Goal: Task Accomplishment & Management: Manage account settings

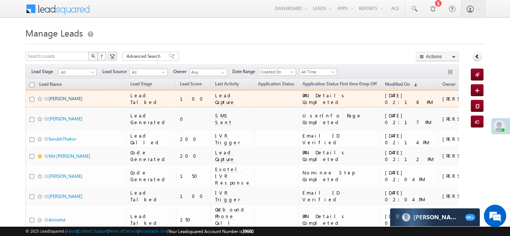
click at [61, 100] on link "[PERSON_NAME]" at bounding box center [66, 99] width 34 height 6
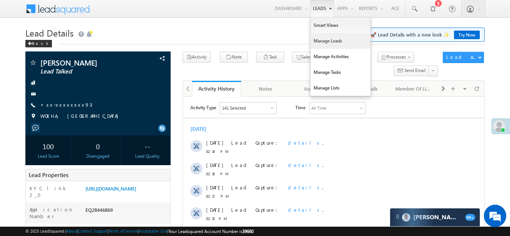
click at [322, 41] on link "Manage Leads" at bounding box center [341, 41] width 60 height 16
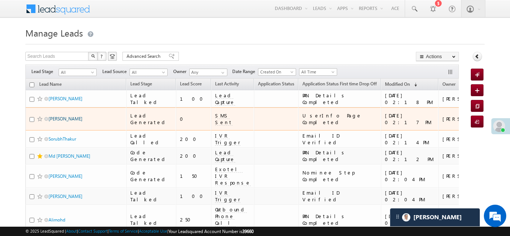
click at [56, 118] on link "Sunil kumar" at bounding box center [66, 119] width 34 height 6
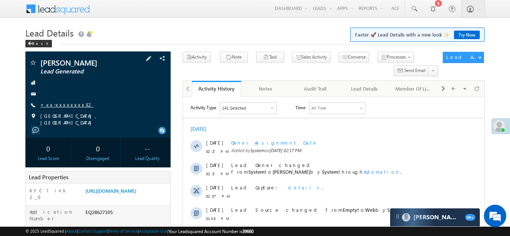
click at [67, 102] on link "+xx-xxxxxxxx32" at bounding box center [66, 105] width 53 height 6
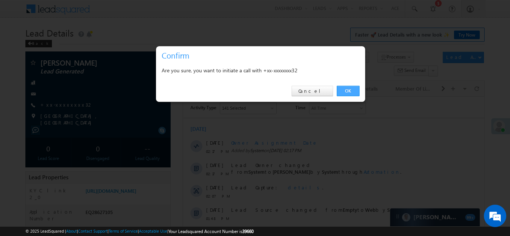
click at [346, 89] on link "OK" at bounding box center [348, 91] width 23 height 10
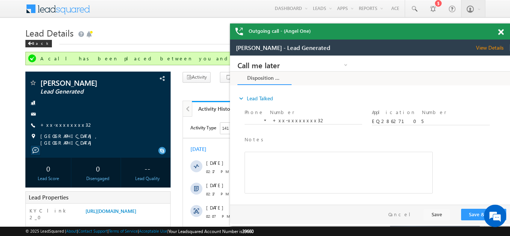
click at [499, 33] on span at bounding box center [501, 32] width 6 height 6
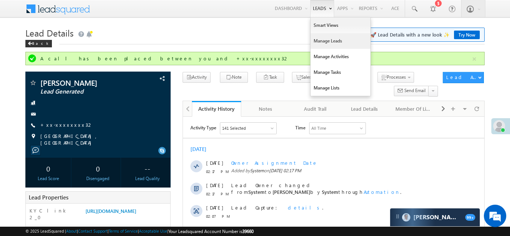
click at [326, 44] on link "Manage Leads" at bounding box center [341, 41] width 60 height 16
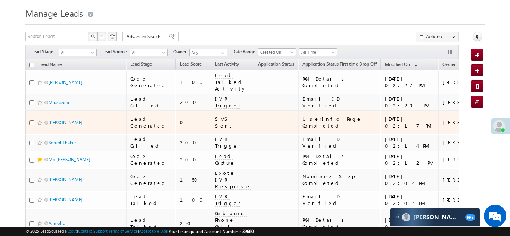
scroll to position [25, 0]
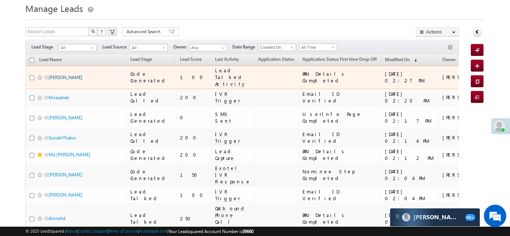
click at [69, 75] on link "[PERSON_NAME]" at bounding box center [66, 78] width 34 height 6
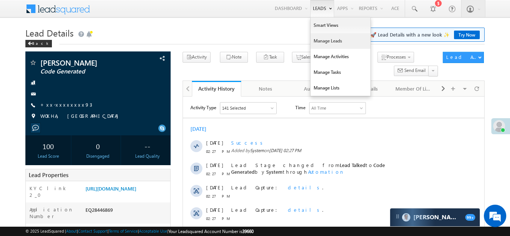
click at [321, 41] on link "Manage Leads" at bounding box center [341, 41] width 60 height 16
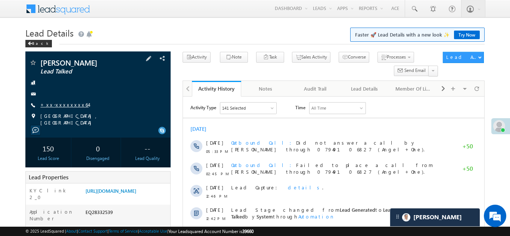
click at [56, 103] on link "+xx-xxxxxxxx64" at bounding box center [64, 105] width 48 height 6
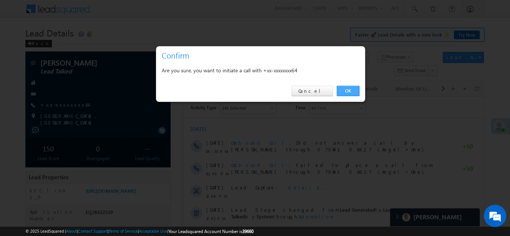
click at [346, 90] on link "OK" at bounding box center [348, 91] width 23 height 10
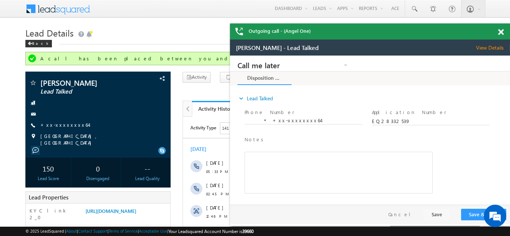
click at [501, 31] on span at bounding box center [501, 32] width 6 height 6
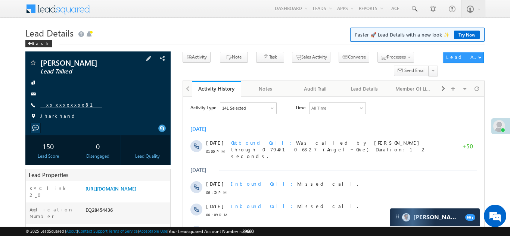
click at [68, 105] on link "+xx-xxxxxxxx81" at bounding box center [71, 105] width 62 height 6
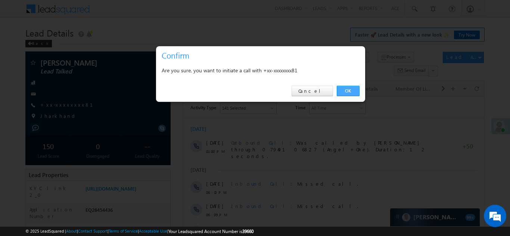
click at [345, 89] on link "OK" at bounding box center [348, 91] width 23 height 10
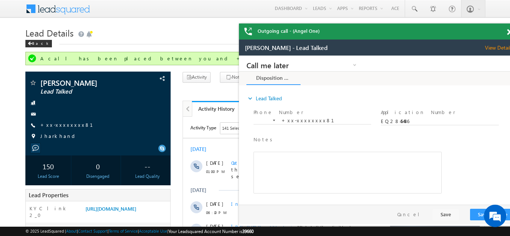
click at [501, 32] on div "Outgoing call - (Angel One)" at bounding box center [379, 32] width 280 height 16
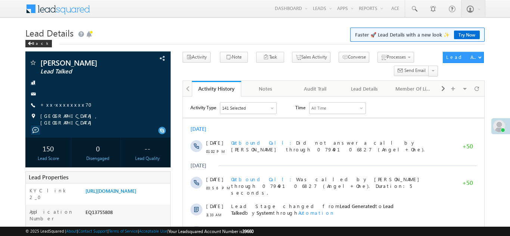
click at [65, 104] on link "+xx-xxxxxxxx70" at bounding box center [68, 105] width 56 height 6
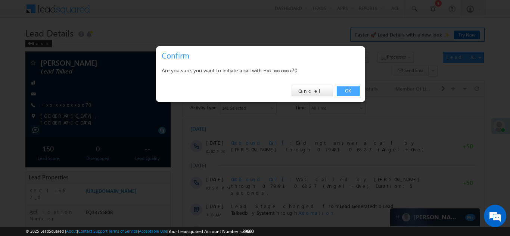
click at [347, 91] on link "OK" at bounding box center [348, 91] width 23 height 10
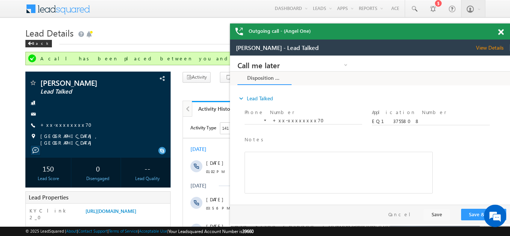
click at [501, 30] on span at bounding box center [501, 32] width 6 height 6
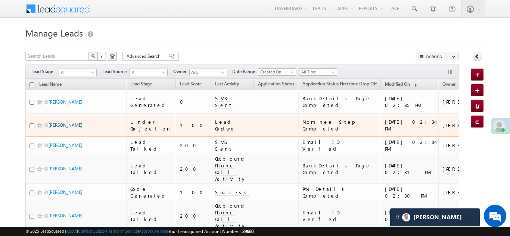
click at [54, 123] on link "[PERSON_NAME]" at bounding box center [66, 126] width 34 height 6
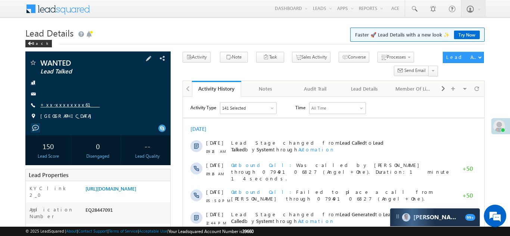
click at [61, 104] on link "+xx-xxxxxxxx61" at bounding box center [69, 105] width 59 height 6
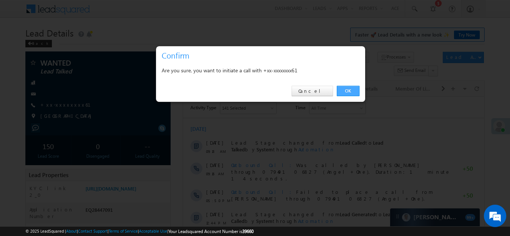
click at [346, 89] on link "OK" at bounding box center [348, 91] width 23 height 10
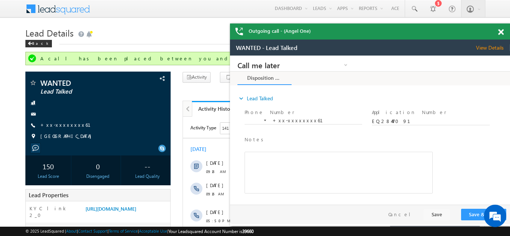
click at [501, 31] on span at bounding box center [501, 32] width 6 height 6
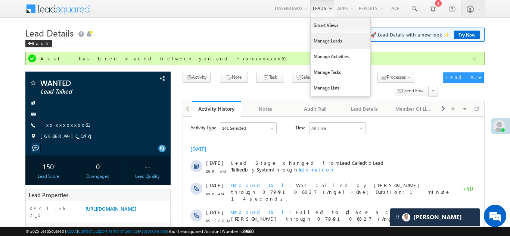
click at [327, 39] on link "Manage Leads" at bounding box center [341, 41] width 60 height 16
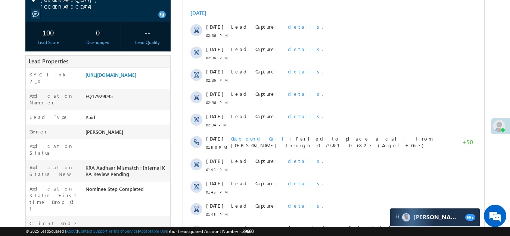
scroll to position [113, 0]
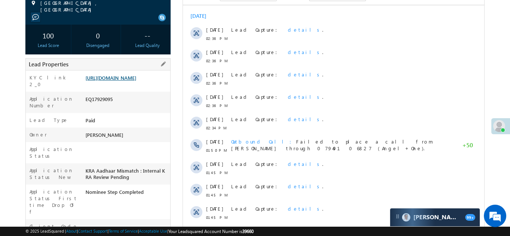
click at [123, 77] on link "https://angelbroking1-pk3em7sa.customui-test.leadsquared.com?leadId=fe3eb83c-a2…" at bounding box center [111, 78] width 51 height 6
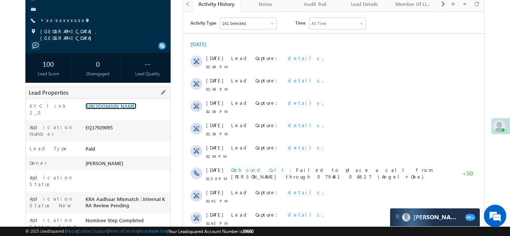
scroll to position [0, 0]
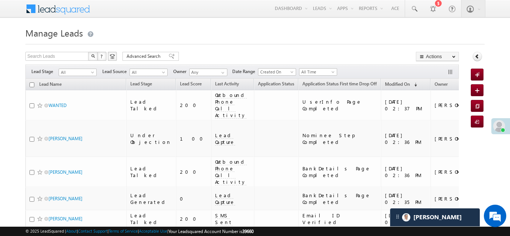
scroll to position [58, 0]
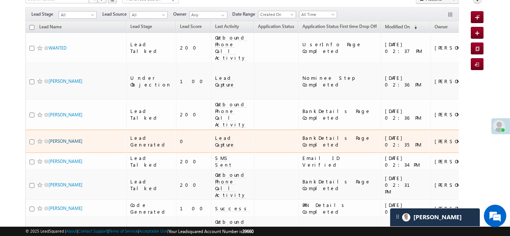
click at [55, 139] on link "[PERSON_NAME]" at bounding box center [66, 142] width 34 height 6
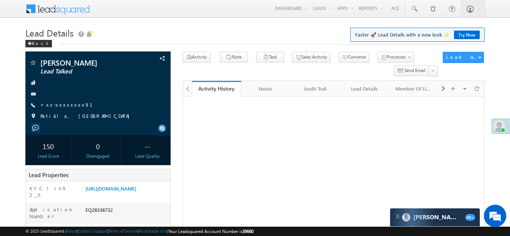
click at [65, 104] on link "+xx-xxxxxxxx91" at bounding box center [70, 105] width 61 height 6
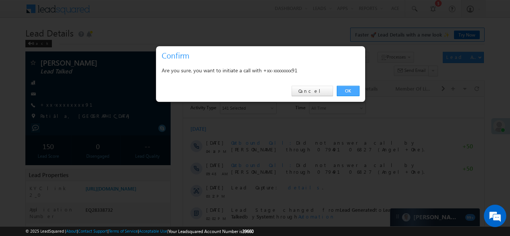
click at [345, 90] on link "OK" at bounding box center [348, 91] width 23 height 10
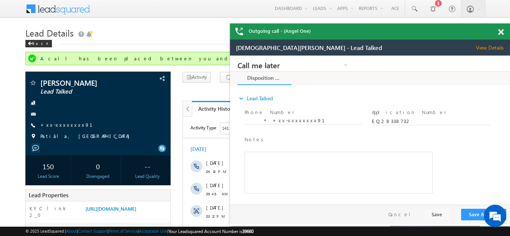
click at [502, 32] on span at bounding box center [501, 32] width 6 height 6
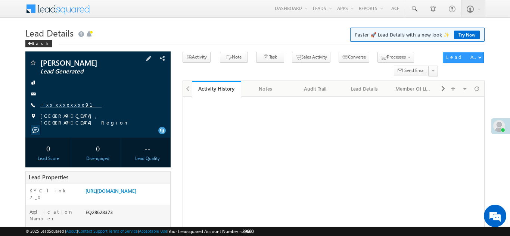
click at [59, 105] on link "+xx-xxxxxxxx91" at bounding box center [70, 105] width 61 height 6
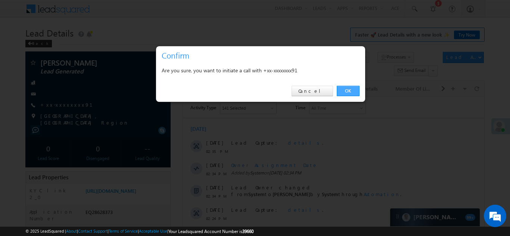
click at [344, 91] on link "OK" at bounding box center [348, 91] width 23 height 10
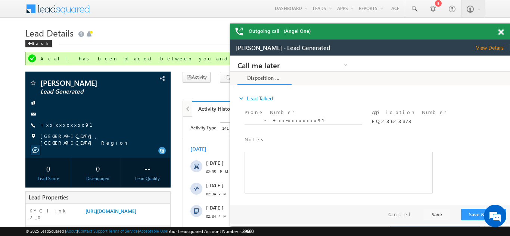
click at [501, 34] on span at bounding box center [501, 32] width 6 height 6
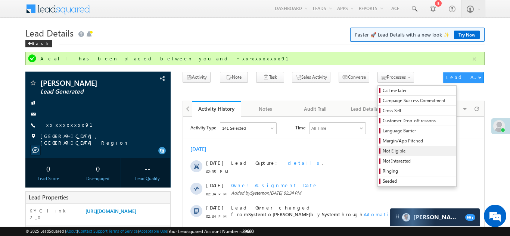
click at [383, 153] on span "Not Eligible" at bounding box center [418, 151] width 71 height 7
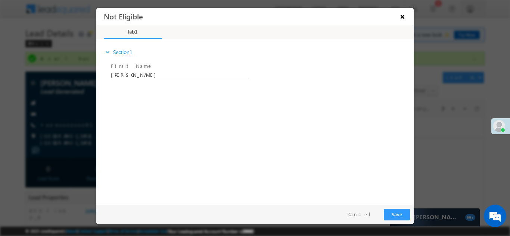
click at [402, 13] on button "×" at bounding box center [402, 16] width 13 height 14
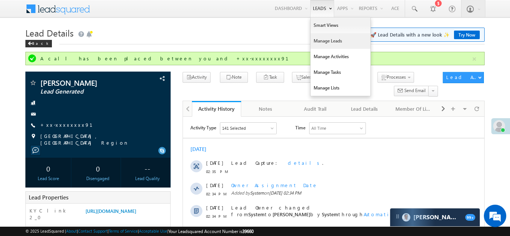
click at [323, 40] on link "Manage Leads" at bounding box center [341, 41] width 60 height 16
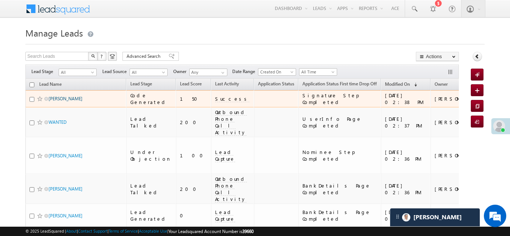
click at [57, 99] on link "[PERSON_NAME]" at bounding box center [66, 99] width 34 height 6
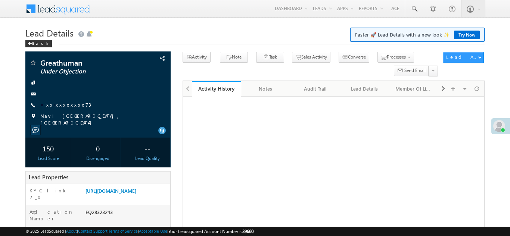
click at [59, 104] on link "+xx-xxxxxxxx73" at bounding box center [65, 105] width 51 height 6
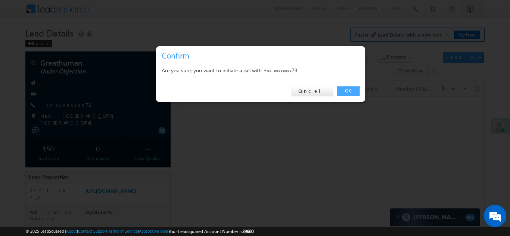
click at [347, 89] on link "OK" at bounding box center [348, 91] width 23 height 10
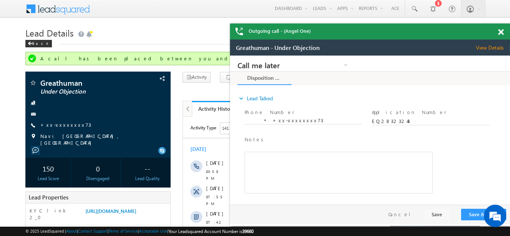
click at [501, 30] on span at bounding box center [501, 32] width 6 height 6
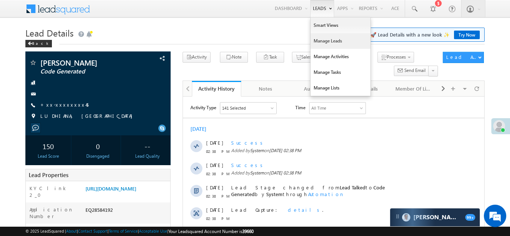
click at [322, 38] on link "Manage Leads" at bounding box center [341, 41] width 60 height 16
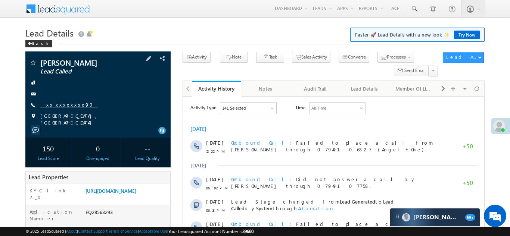
click at [55, 104] on link "+xx-xxxxxxxx90" at bounding box center [68, 105] width 57 height 6
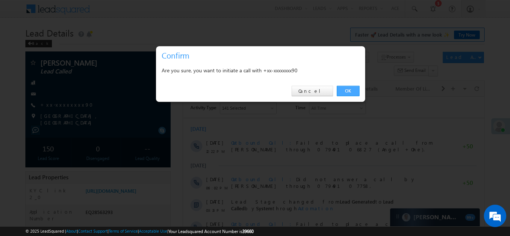
click at [349, 90] on link "OK" at bounding box center [348, 91] width 23 height 10
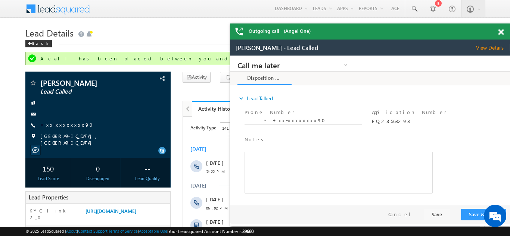
click at [501, 30] on span at bounding box center [501, 32] width 6 height 6
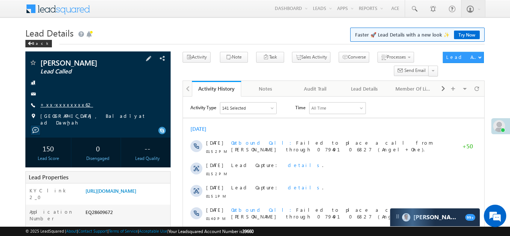
click at [65, 104] on link "+xx-xxxxxxxx62" at bounding box center [66, 105] width 53 height 6
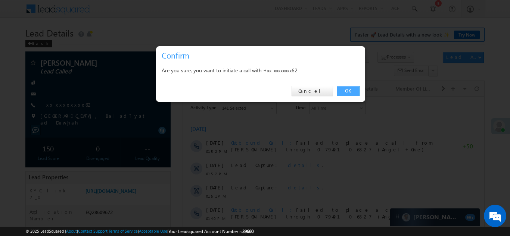
click at [347, 90] on link "OK" at bounding box center [348, 91] width 23 height 10
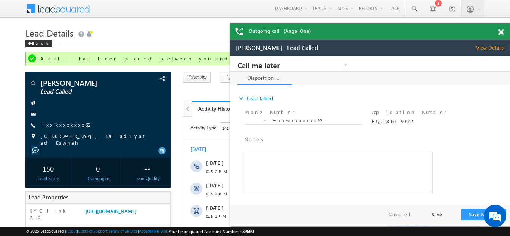
click at [500, 32] on span at bounding box center [501, 32] width 6 height 6
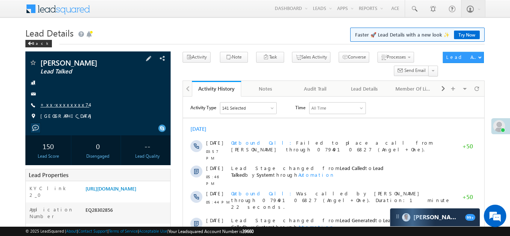
click at [64, 105] on link "+xx-xxxxxxxx74" at bounding box center [64, 105] width 49 height 6
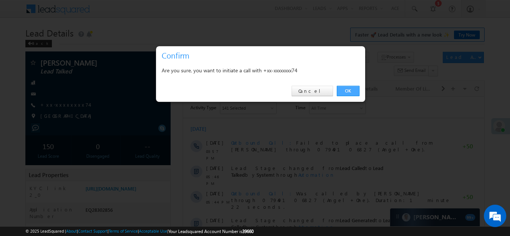
click at [344, 91] on link "OK" at bounding box center [348, 91] width 23 height 10
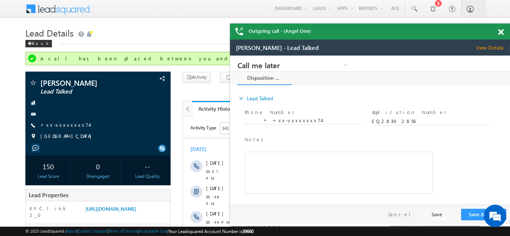
click at [501, 33] on span at bounding box center [501, 32] width 6 height 6
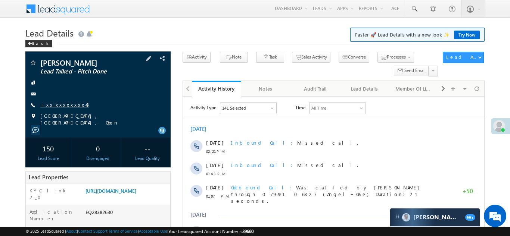
click at [57, 102] on link "+xx-xxxxxxxx43" at bounding box center [64, 105] width 49 height 6
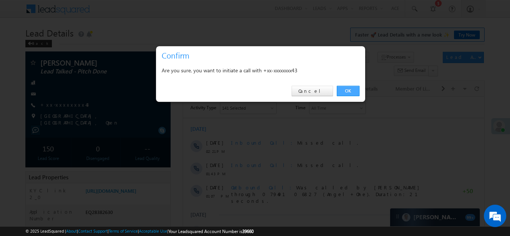
click at [344, 88] on link "OK" at bounding box center [348, 91] width 23 height 10
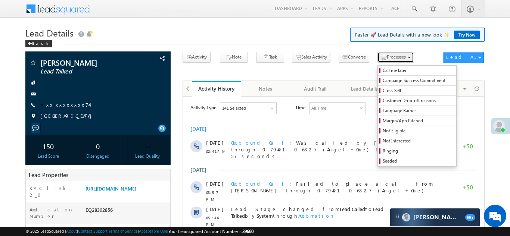
click at [387, 57] on span "Processes" at bounding box center [396, 57] width 19 height 6
click at [384, 69] on span "Call me later" at bounding box center [418, 70] width 71 height 7
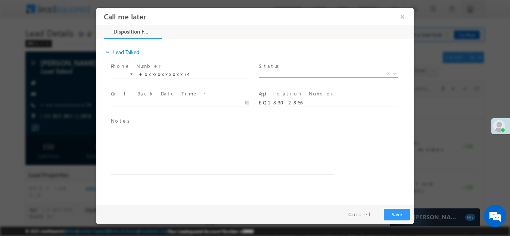
click at [285, 72] on span "X" at bounding box center [328, 73] width 139 height 7
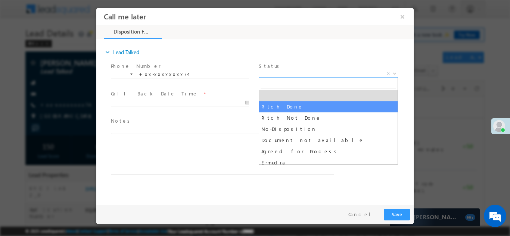
select select "Pitch Done"
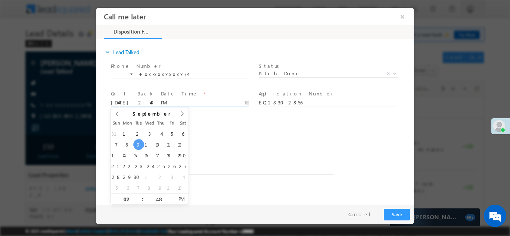
click at [173, 101] on input "09/09/25 2:48 PM" at bounding box center [180, 102] width 138 height 7
type input "09/10/25 2:48 PM"
click at [247, 140] on div "Rich Text Editor, 40788eee-0fb2-11ec-a811-0adc8a9d82c2__tab1__section1__Notes__…" at bounding box center [222, 154] width 223 height 42
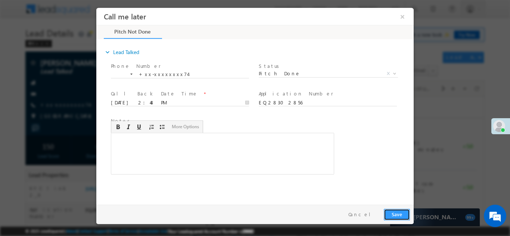
click at [396, 214] on button "Save" at bounding box center [397, 215] width 26 height 12
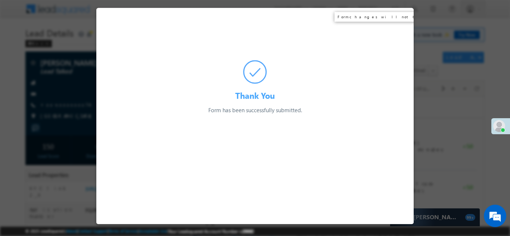
click at [91, 86] on div at bounding box center [255, 118] width 510 height 236
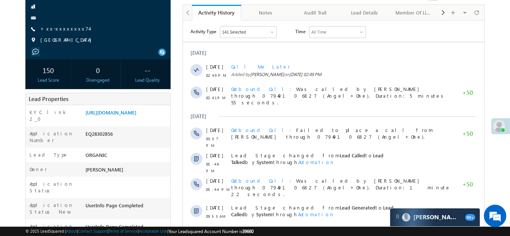
scroll to position [87, 0]
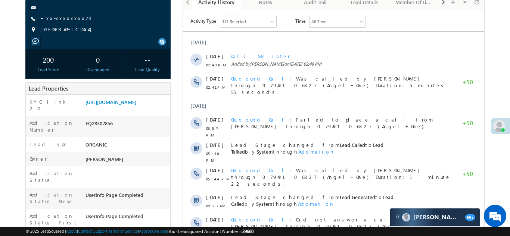
copy div "EQ28302856"
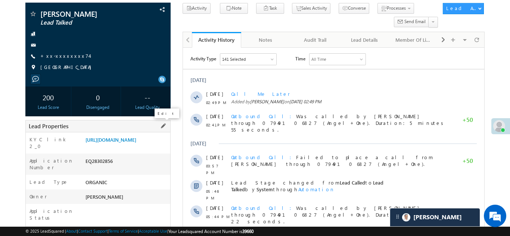
scroll to position [0, 0]
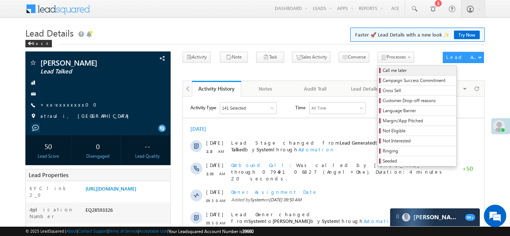
click at [383, 71] on span "Call me later" at bounding box center [418, 70] width 71 height 7
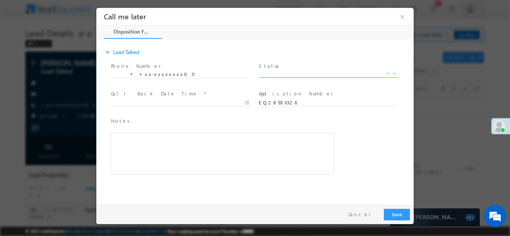
click at [309, 72] on span "X" at bounding box center [328, 73] width 139 height 7
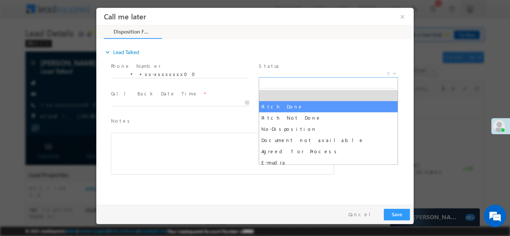
select select "Pitch Done"
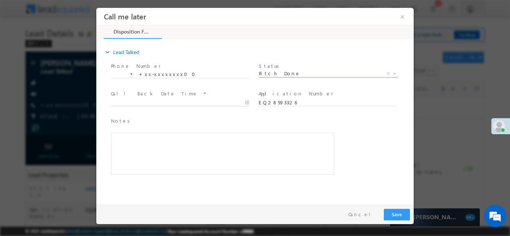
type input "[DATE] 2:49 PM"
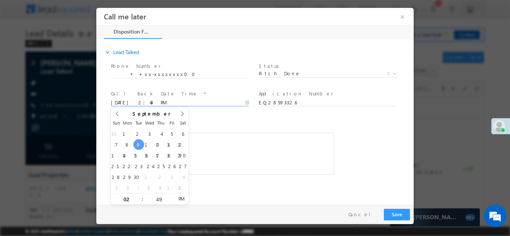
click at [162, 101] on body "Call me later ×" at bounding box center [255, 104] width 318 height 194
click at [193, 117] on span "Notes *" at bounding box center [217, 121] width 212 height 8
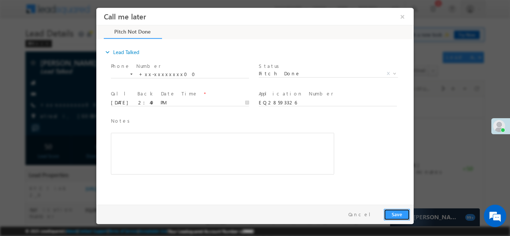
click at [396, 210] on button "Save" at bounding box center [397, 215] width 26 height 12
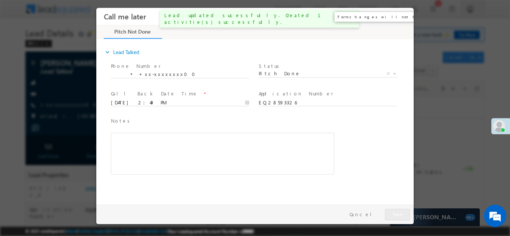
click at [402, 18] on button "×" at bounding box center [402, 16] width 13 height 14
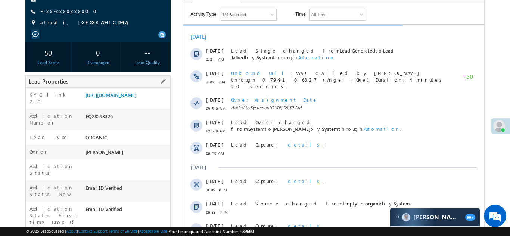
scroll to position [95, 0]
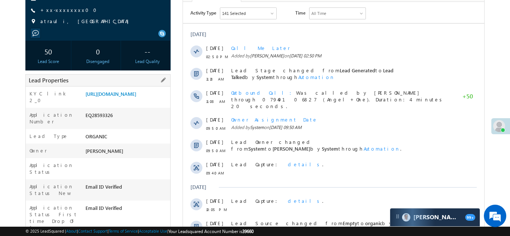
copy div "EQ28593326"
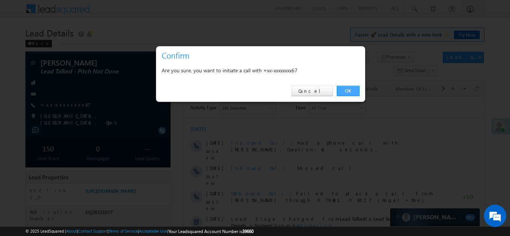
click at [344, 88] on link "OK" at bounding box center [348, 91] width 23 height 10
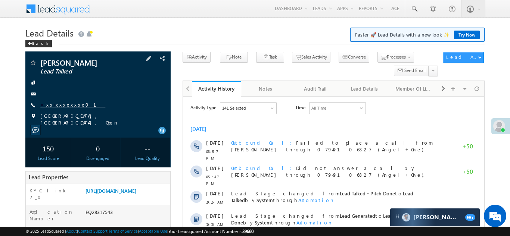
click at [55, 102] on link "+xx-xxxxxxxx01" at bounding box center [72, 105] width 65 height 6
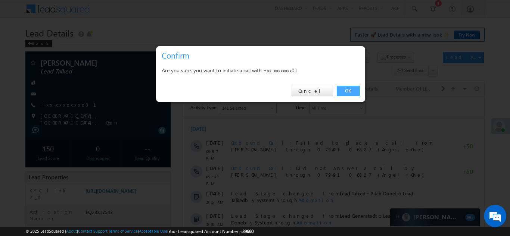
click at [347, 89] on link "OK" at bounding box center [348, 91] width 23 height 10
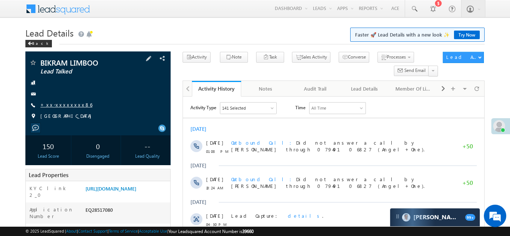
click at [59, 105] on link "+xx-xxxxxxxx86" at bounding box center [66, 105] width 52 height 6
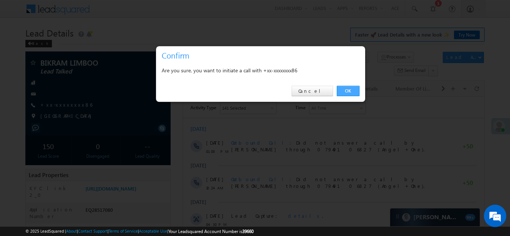
click at [350, 90] on link "OK" at bounding box center [348, 91] width 23 height 10
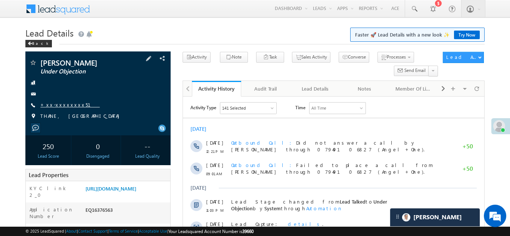
click at [62, 106] on link "+xx-xxxxxxxx51" at bounding box center [69, 105] width 59 height 6
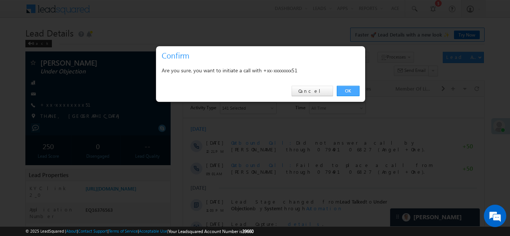
click at [348, 91] on link "OK" at bounding box center [348, 91] width 23 height 10
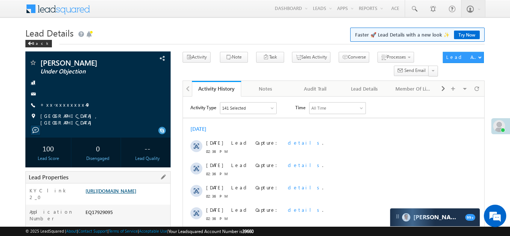
click at [127, 194] on link "https://angelbroking1-pk3em7sa.customui-test.leadsquared.com?leadId=fe3eb83c-a2…" at bounding box center [111, 191] width 51 height 6
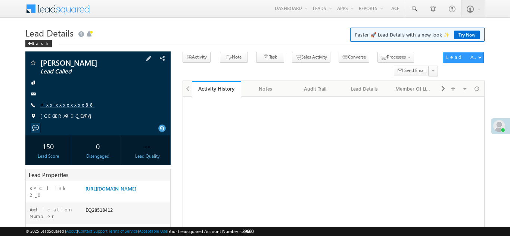
click at [60, 105] on link "+xx-xxxxxxxx88" at bounding box center [67, 105] width 54 height 6
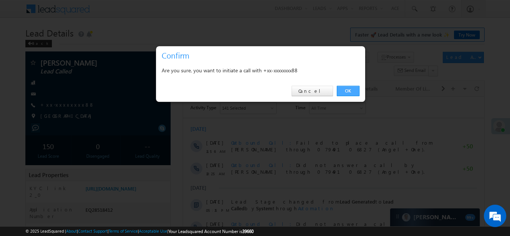
click at [349, 89] on link "OK" at bounding box center [348, 91] width 23 height 10
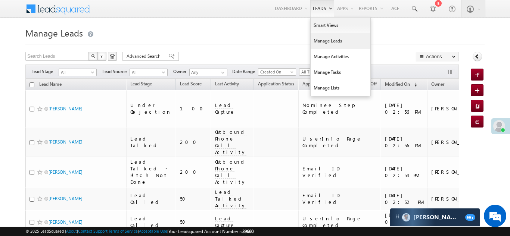
click at [322, 43] on link "Manage Leads" at bounding box center [341, 41] width 60 height 16
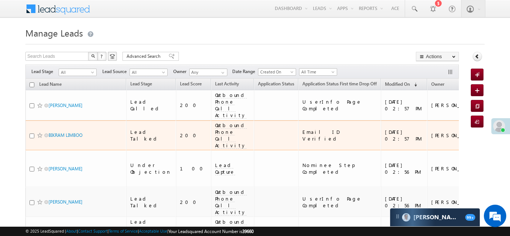
click at [216, 125] on div "Outbound Phone Call Activity" at bounding box center [233, 135] width 36 height 27
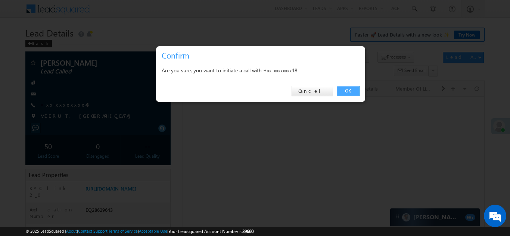
click at [345, 90] on link "OK" at bounding box center [348, 91] width 23 height 10
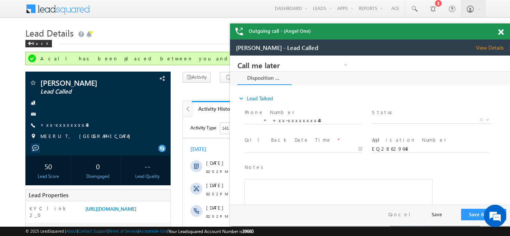
click at [502, 31] on span at bounding box center [501, 32] width 6 height 6
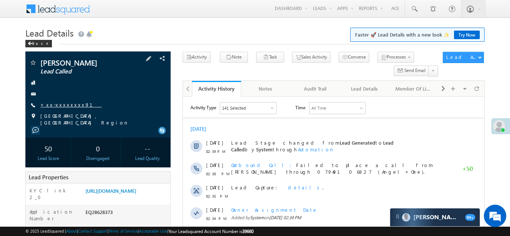
click at [59, 105] on link "+xx-xxxxxxxx91" at bounding box center [70, 105] width 61 height 6
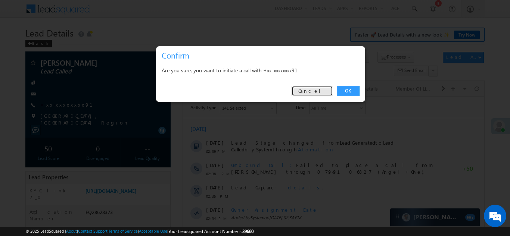
click at [313, 89] on link "Cancel" at bounding box center [312, 91] width 41 height 10
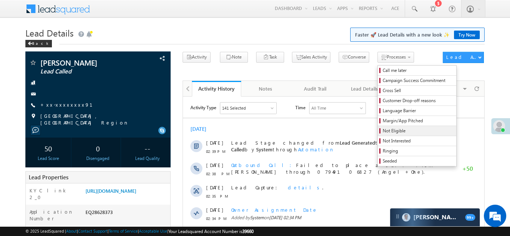
click at [378, 135] on link "Not Eligible" at bounding box center [417, 131] width 78 height 10
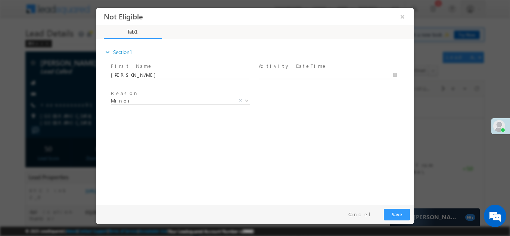
type input "[DATE] 3:08 PM"
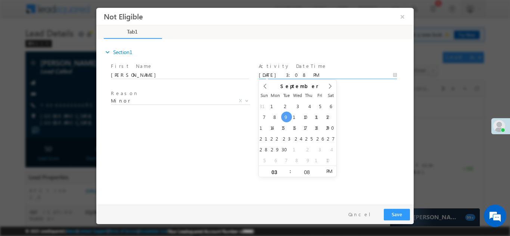
click at [297, 76] on body "Not Eligible ×" at bounding box center [255, 104] width 318 height 194
click at [239, 144] on div "expand_more Section1 First Name *" at bounding box center [257, 120] width 314 height 161
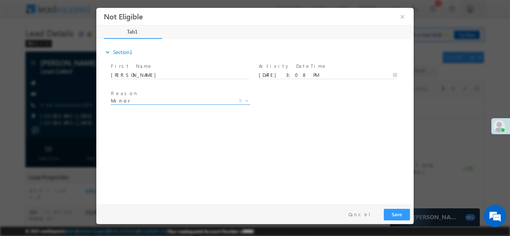
click at [148, 100] on span "Minor" at bounding box center [171, 100] width 121 height 7
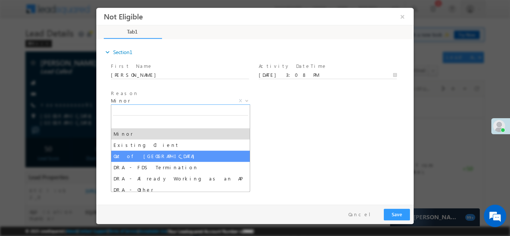
select select "Out of [GEOGRAPHIC_DATA]"
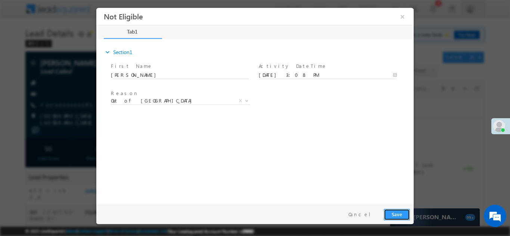
click at [391, 214] on button "Save" at bounding box center [397, 215] width 26 height 12
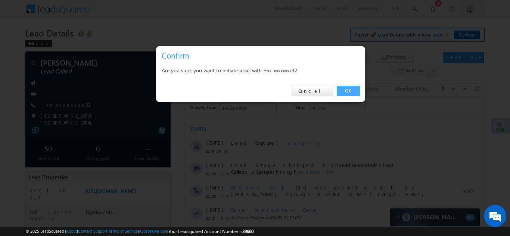
click at [347, 90] on link "OK" at bounding box center [348, 91] width 23 height 10
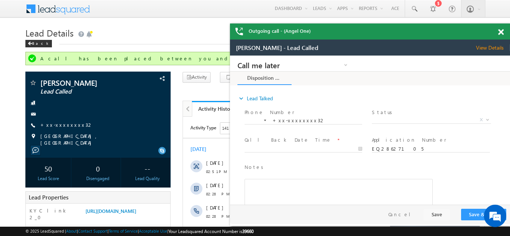
click at [499, 34] on span at bounding box center [501, 32] width 6 height 6
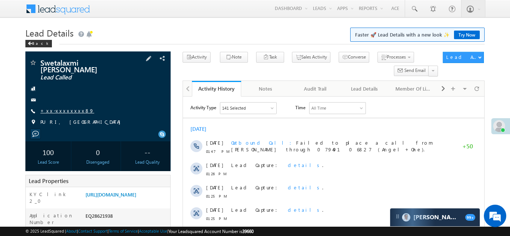
click at [54, 108] on link "+xx-xxxxxxxx89" at bounding box center [67, 111] width 54 height 6
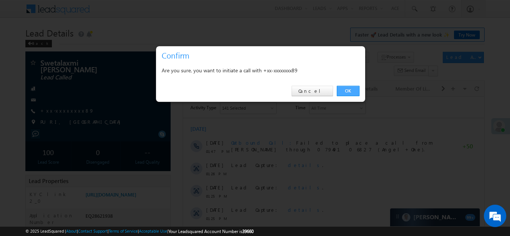
click at [346, 91] on link "OK" at bounding box center [348, 91] width 23 height 10
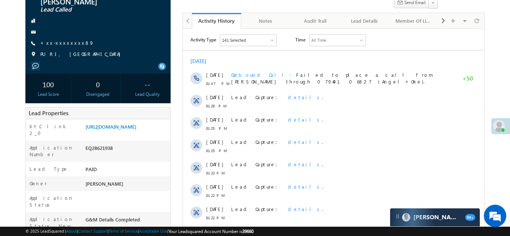
scroll to position [76, 0]
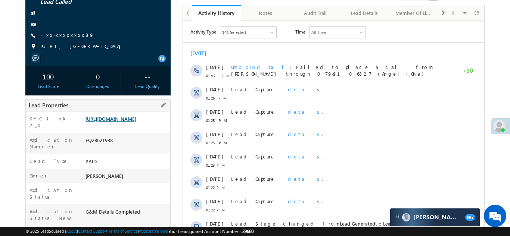
click at [121, 118] on link "[URL][DOMAIN_NAME]" at bounding box center [111, 119] width 51 height 6
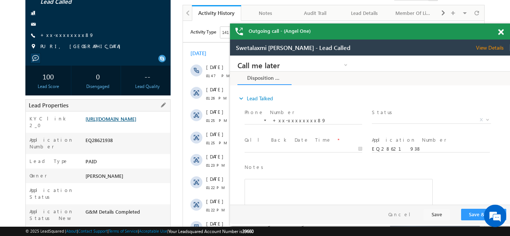
scroll to position [0, 0]
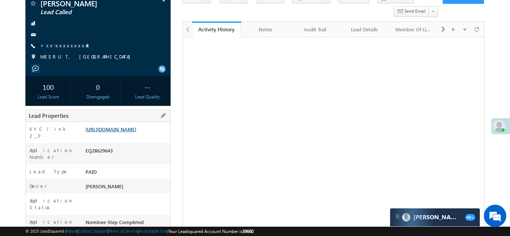
scroll to position [69, 0]
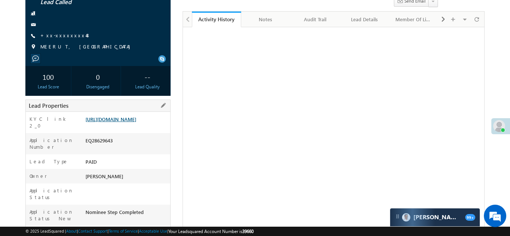
click at [111, 123] on link "[URL][DOMAIN_NAME]" at bounding box center [111, 119] width 51 height 6
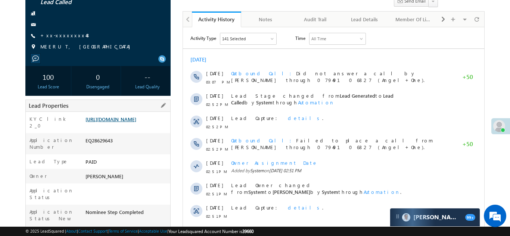
scroll to position [0, 0]
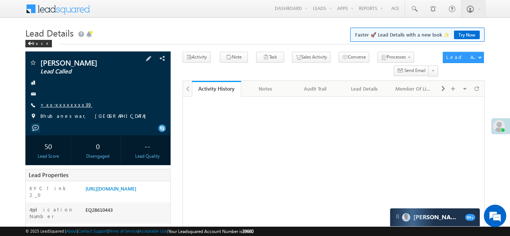
click at [60, 106] on link "+xx-xxxxxxxx39" at bounding box center [66, 105] width 52 height 6
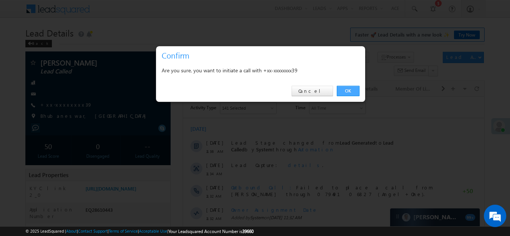
click at [346, 90] on link "OK" at bounding box center [348, 91] width 23 height 10
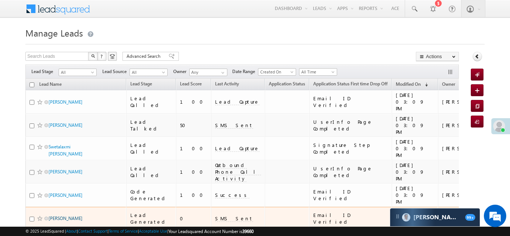
click at [55, 216] on link "Abhi Sundi" at bounding box center [66, 219] width 34 height 6
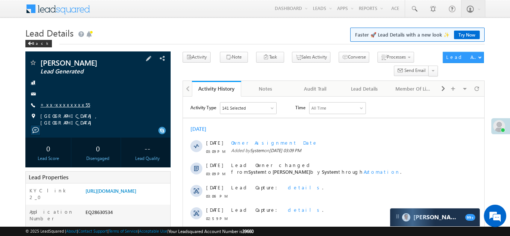
click at [55, 106] on link "+xx-xxxxxxxx55" at bounding box center [65, 105] width 50 height 6
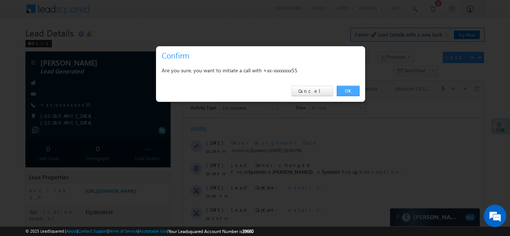
click at [349, 91] on link "OK" at bounding box center [348, 91] width 23 height 10
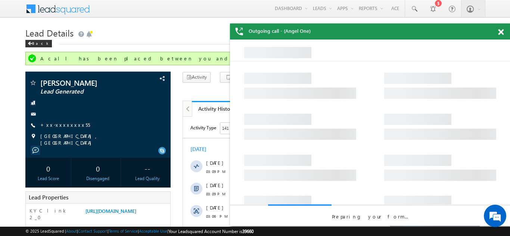
click at [501, 31] on span at bounding box center [501, 32] width 6 height 6
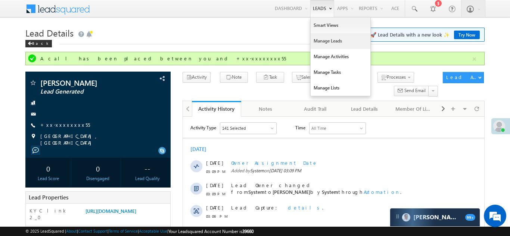
click at [329, 40] on link "Manage Leads" at bounding box center [341, 41] width 60 height 16
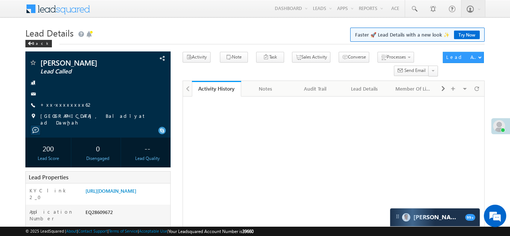
click at [59, 105] on link "+xx-xxxxxxxx62" at bounding box center [66, 105] width 53 height 6
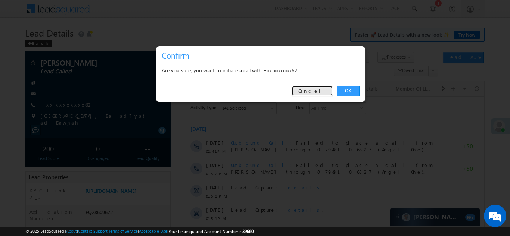
click at [323, 91] on link "Cancel" at bounding box center [312, 91] width 41 height 10
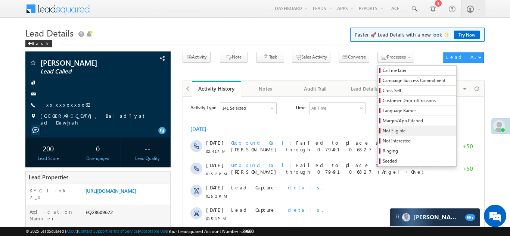
click at [383, 128] on span "Not Eligible" at bounding box center [418, 131] width 71 height 7
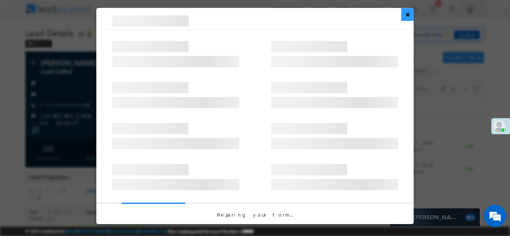
click at [407, 18] on button "×" at bounding box center [408, 14] width 12 height 13
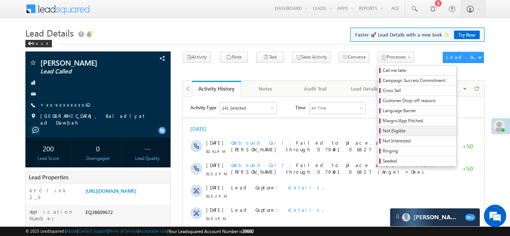
click at [383, 128] on span "Not Eligible" at bounding box center [418, 131] width 71 height 7
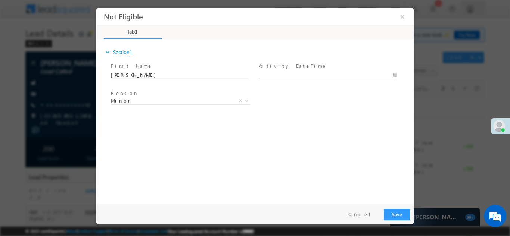
type input "[DATE] 3:11 PM"
click at [303, 71] on input "[DATE] 3:11 PM" at bounding box center [328, 74] width 138 height 7
click at [236, 145] on div "expand_more Section1 First Name *" at bounding box center [257, 120] width 314 height 161
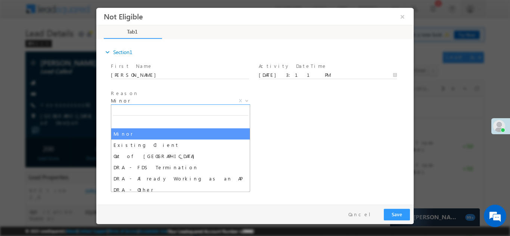
click at [140, 100] on span "Minor" at bounding box center [171, 100] width 121 height 7
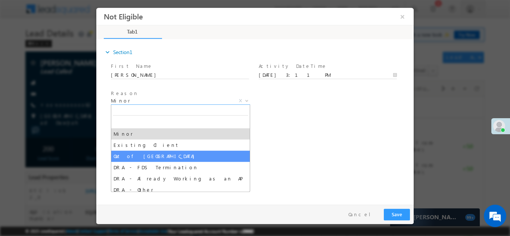
select select "Out of [GEOGRAPHIC_DATA]"
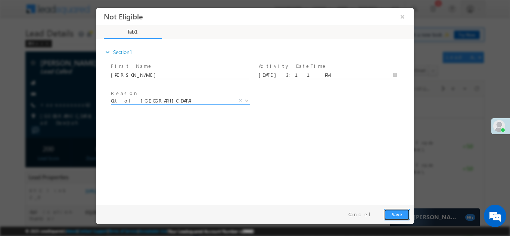
click at [396, 214] on button "Save" at bounding box center [397, 215] width 26 height 12
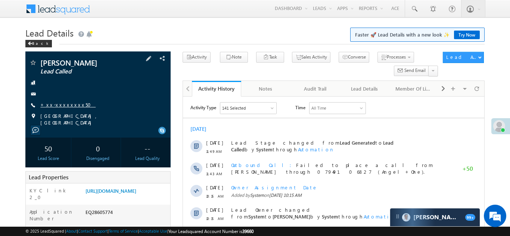
click link "+xx-xxxxxxxx50"
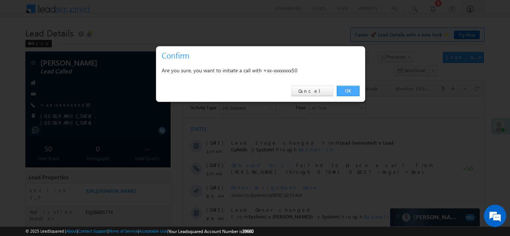
click link "OK"
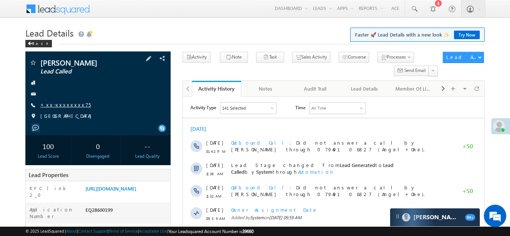
click at [64, 103] on link "+xx-xxxxxxxx75" at bounding box center [65, 105] width 50 height 6
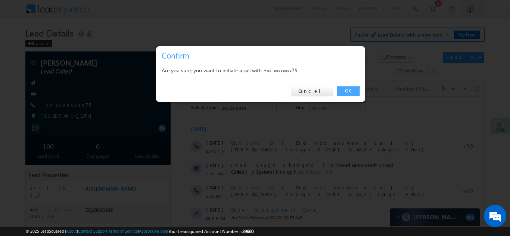
click at [349, 90] on link "OK" at bounding box center [348, 91] width 23 height 10
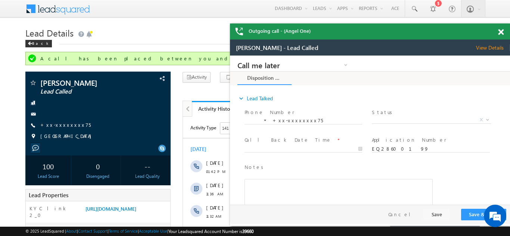
click at [500, 32] on span at bounding box center [501, 32] width 6 height 6
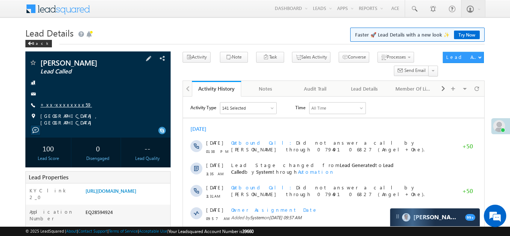
click at [61, 104] on link "+xx-xxxxxxxx59" at bounding box center [66, 105] width 52 height 6
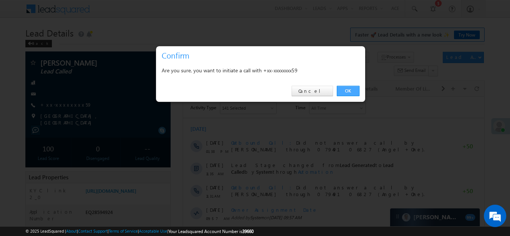
click at [345, 91] on link "OK" at bounding box center [348, 91] width 23 height 10
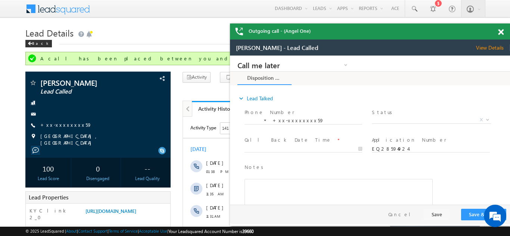
click at [502, 30] on span at bounding box center [501, 32] width 6 height 6
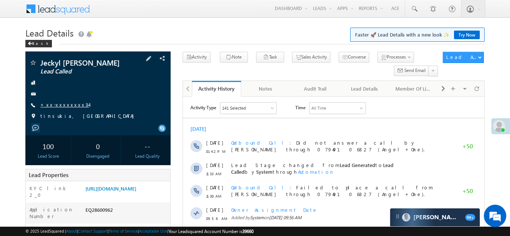
click at [60, 106] on link "+xx-xxxxxxxx34" at bounding box center [64, 105] width 49 height 6
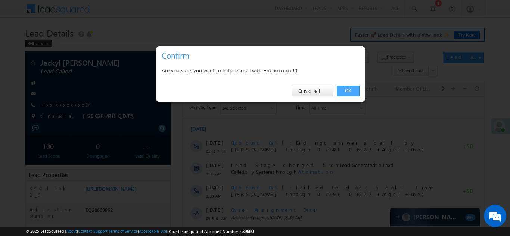
click at [346, 90] on link "OK" at bounding box center [348, 91] width 23 height 10
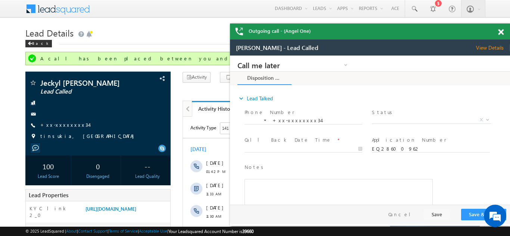
click at [501, 32] on span at bounding box center [501, 32] width 6 height 6
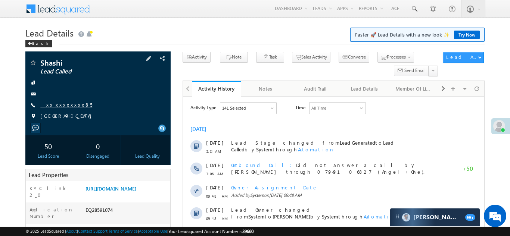
click at [58, 106] on link "+xx-xxxxxxxx85" at bounding box center [66, 105] width 52 height 6
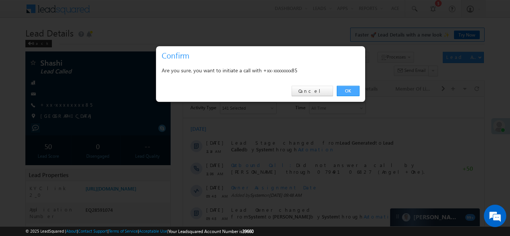
click at [345, 90] on link "OK" at bounding box center [348, 91] width 23 height 10
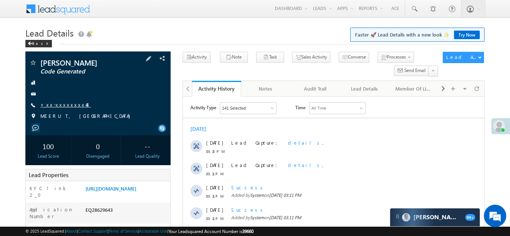
click at [57, 107] on link "+xx-xxxxxxxx48" at bounding box center [65, 105] width 50 height 6
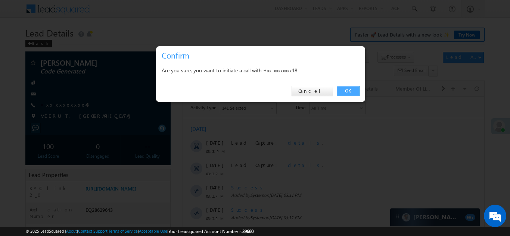
click at [346, 92] on link "OK" at bounding box center [348, 91] width 23 height 10
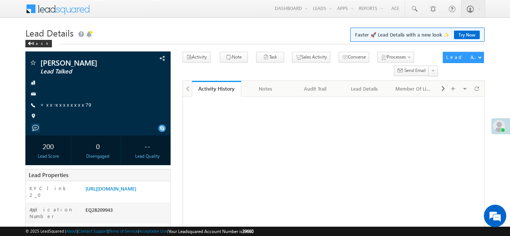
click at [61, 103] on link "+xx-xxxxxxxx79" at bounding box center [66, 105] width 52 height 6
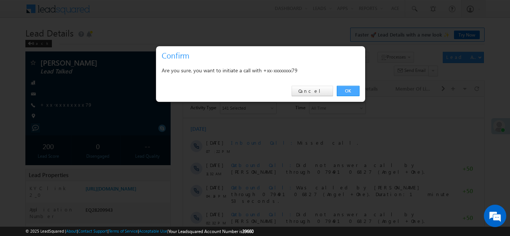
click at [347, 92] on link "OK" at bounding box center [348, 91] width 23 height 10
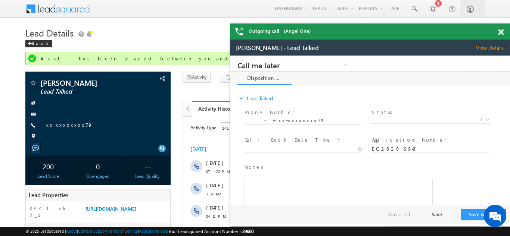
click at [501, 31] on span at bounding box center [501, 32] width 6 height 6
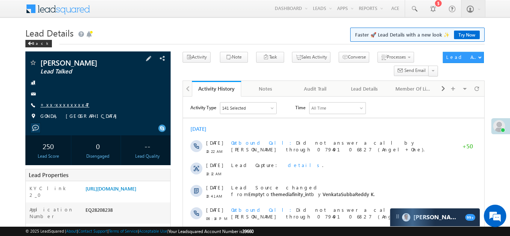
click at [58, 102] on link "+xx-xxxxxxxx47" at bounding box center [64, 105] width 49 height 6
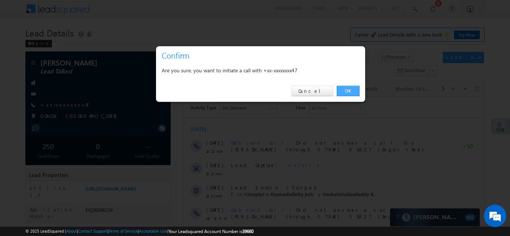
click at [351, 92] on link "OK" at bounding box center [348, 91] width 23 height 10
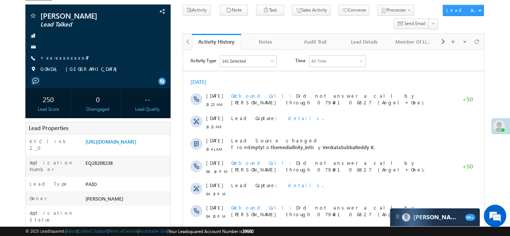
scroll to position [102, 0]
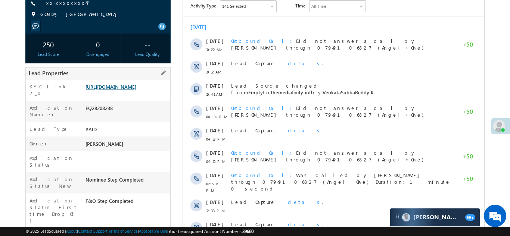
click at [131, 90] on link "https://angelbroking1-pk3em7sa.customui-test.leadsquared.com?leadId=b87fd55f-67…" at bounding box center [111, 87] width 51 height 6
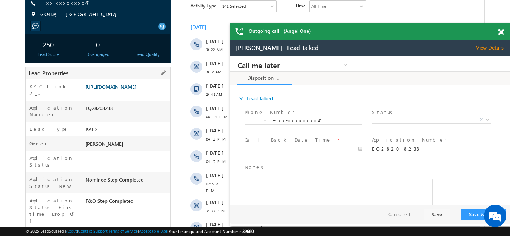
scroll to position [0, 0]
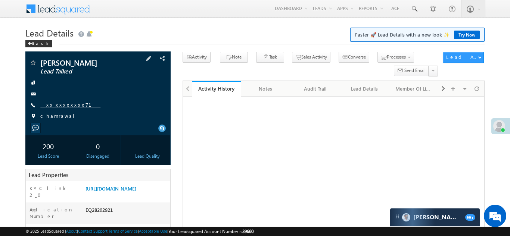
click at [58, 106] on link "+xx-xxxxxxxx71" at bounding box center [70, 105] width 60 height 6
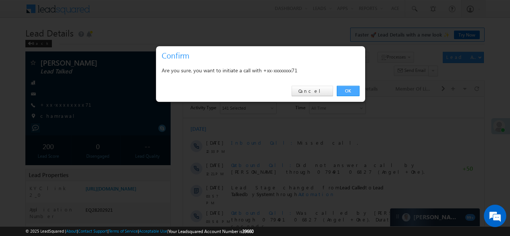
click at [350, 88] on link "OK" at bounding box center [348, 91] width 23 height 10
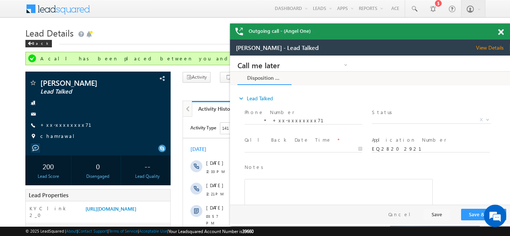
click at [499, 30] on span at bounding box center [501, 32] width 6 height 6
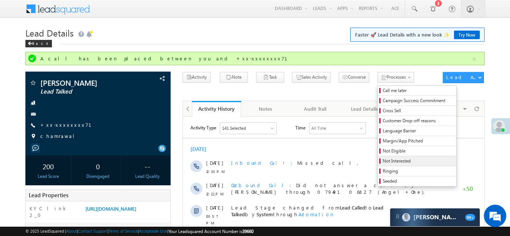
click at [383, 162] on span "Not Interested" at bounding box center [418, 161] width 71 height 7
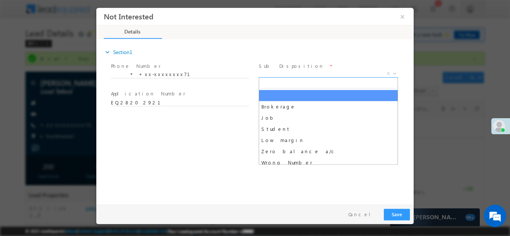
click at [292, 75] on span "X" at bounding box center [328, 73] width 139 height 7
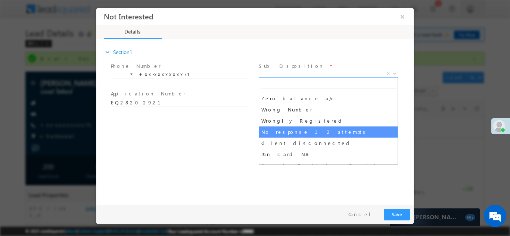
scroll to position [54, 0]
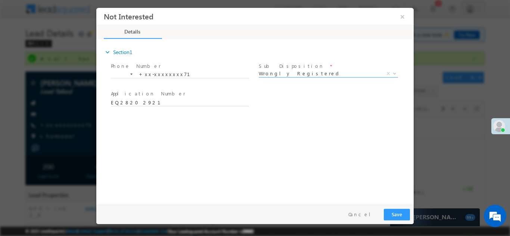
select select "Wrongly Registered"
click at [393, 214] on button "Save" at bounding box center [397, 215] width 26 height 12
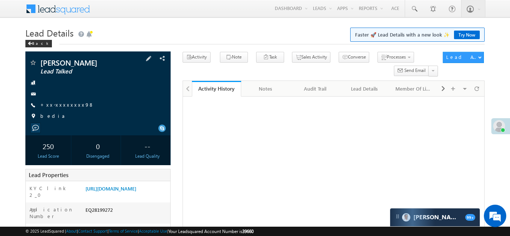
click at [62, 108] on span "+xx-xxxxxxxx98" at bounding box center [67, 105] width 54 height 7
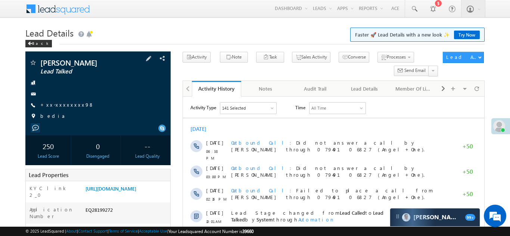
click at [58, 108] on span "+xx-xxxxxxxx98" at bounding box center [67, 105] width 54 height 7
click at [60, 106] on link "+xx-xxxxxxxx98" at bounding box center [67, 105] width 54 height 6
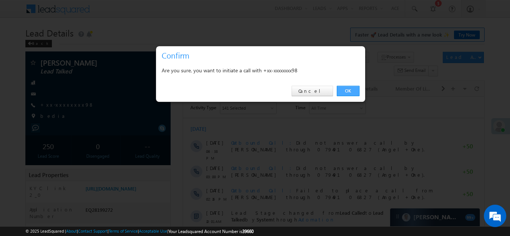
click at [345, 91] on link "OK" at bounding box center [348, 91] width 23 height 10
click at [348, 90] on link "OK" at bounding box center [348, 91] width 23 height 10
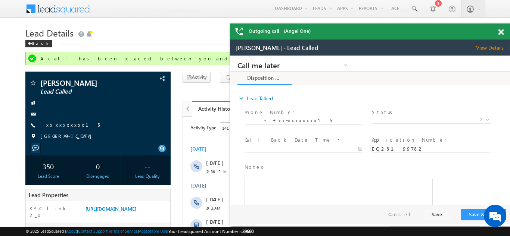
click at [500, 32] on span at bounding box center [501, 32] width 6 height 6
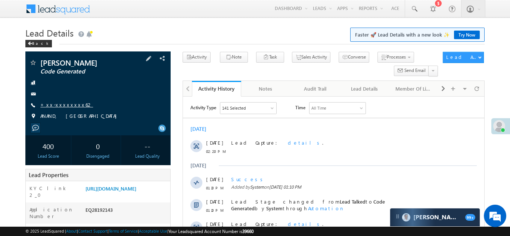
click at [62, 103] on link "+xx-xxxxxxxx62" at bounding box center [66, 105] width 53 height 6
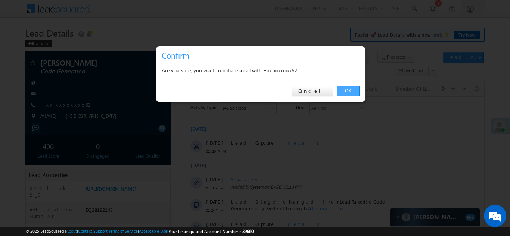
click at [344, 90] on link "OK" at bounding box center [348, 91] width 23 height 10
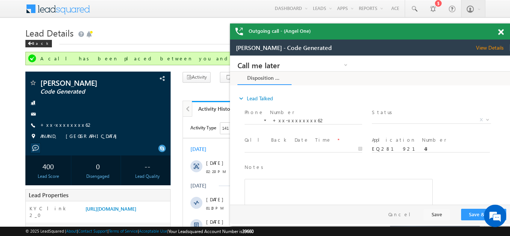
click at [500, 33] on span at bounding box center [501, 32] width 6 height 6
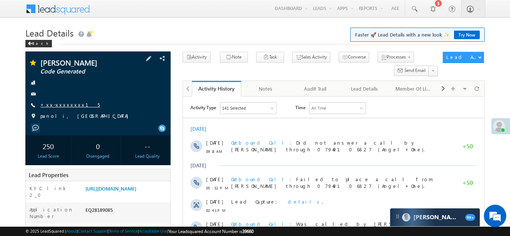
click at [61, 104] on link "+xx-xxxxxxxx15" at bounding box center [69, 105] width 59 height 6
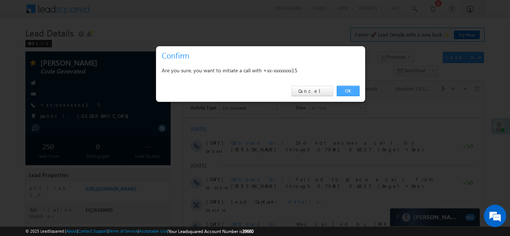
click at [343, 89] on link "OK" at bounding box center [348, 91] width 23 height 10
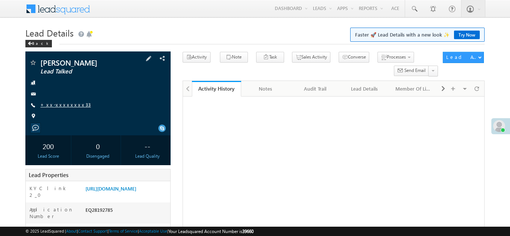
click at [59, 104] on link "+xx-xxxxxxxx33" at bounding box center [65, 105] width 50 height 6
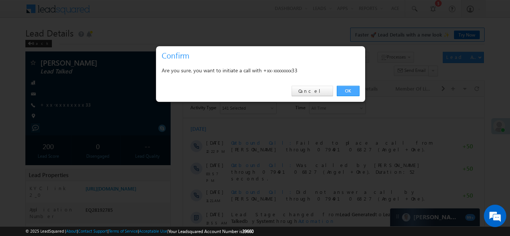
click at [346, 90] on link "OK" at bounding box center [348, 91] width 23 height 10
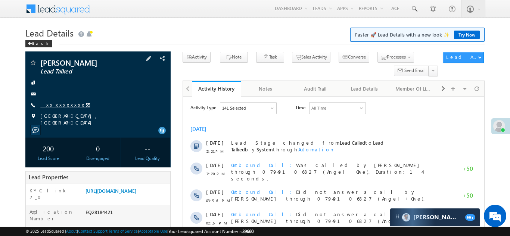
click at [59, 103] on link "+xx-xxxxxxxx55" at bounding box center [65, 105] width 50 height 6
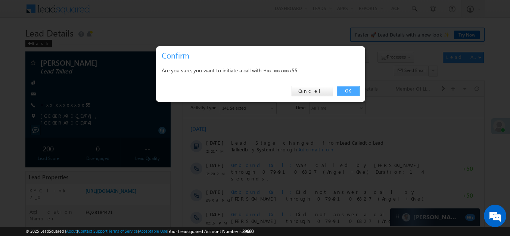
click at [347, 90] on link "OK" at bounding box center [348, 91] width 23 height 10
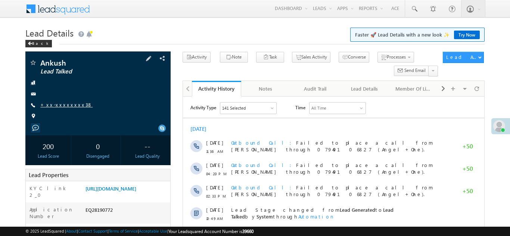
click at [53, 104] on link "+xx-xxxxxxxx38" at bounding box center [66, 105] width 52 height 6
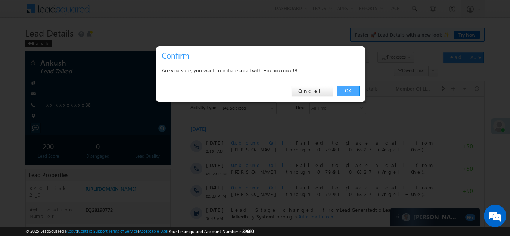
click at [350, 90] on link "OK" at bounding box center [348, 91] width 23 height 10
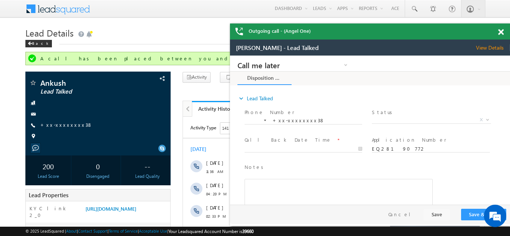
click at [499, 32] on span at bounding box center [501, 32] width 6 height 6
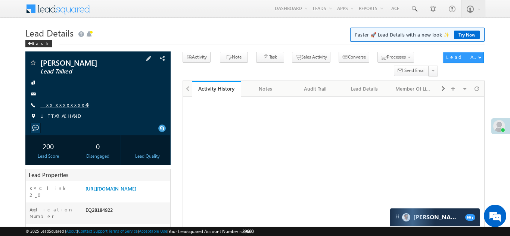
click at [58, 104] on link "+xx-xxxxxxxx43" at bounding box center [64, 105] width 49 height 6
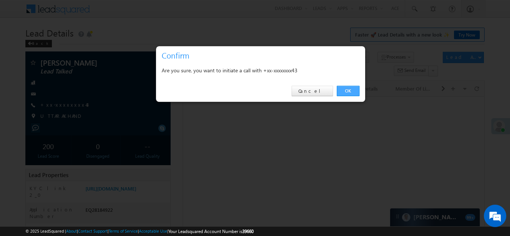
click at [346, 91] on link "OK" at bounding box center [348, 91] width 23 height 10
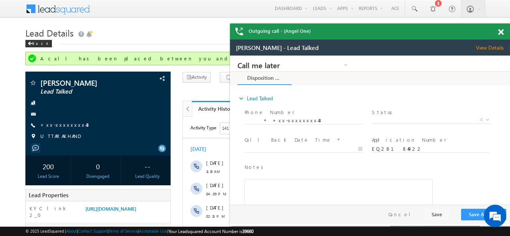
click at [502, 31] on span at bounding box center [501, 32] width 6 height 6
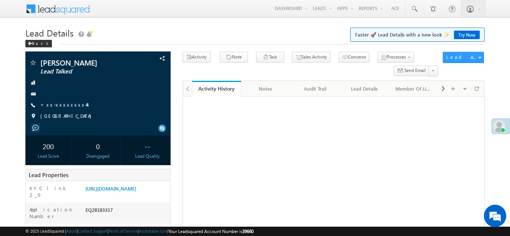
click at [65, 103] on link "+xx-xxxxxxxx44" at bounding box center [63, 105] width 47 height 6
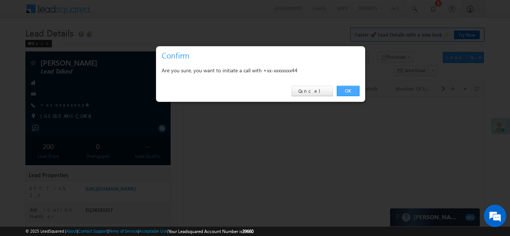
click at [348, 90] on link "OK" at bounding box center [348, 91] width 23 height 10
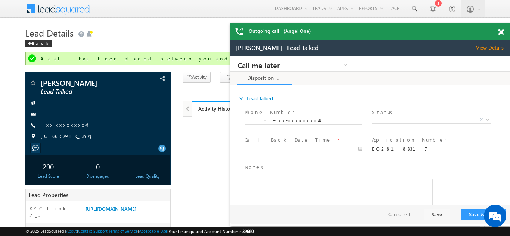
click at [501, 31] on span at bounding box center [501, 32] width 6 height 6
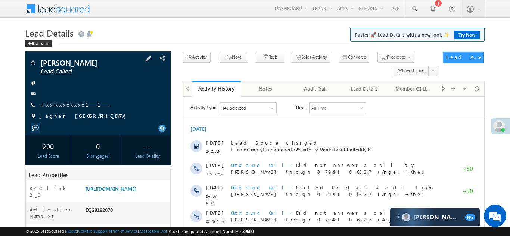
click at [63, 106] on link "+xx-xxxxxxxx11" at bounding box center [74, 105] width 69 height 6
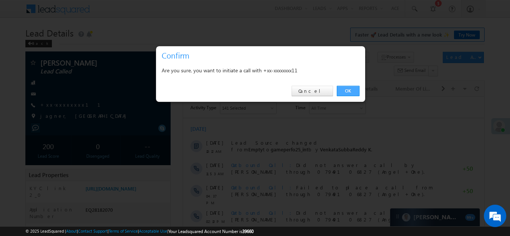
click at [347, 90] on link "OK" at bounding box center [348, 91] width 23 height 10
